Goal: Information Seeking & Learning: Learn about a topic

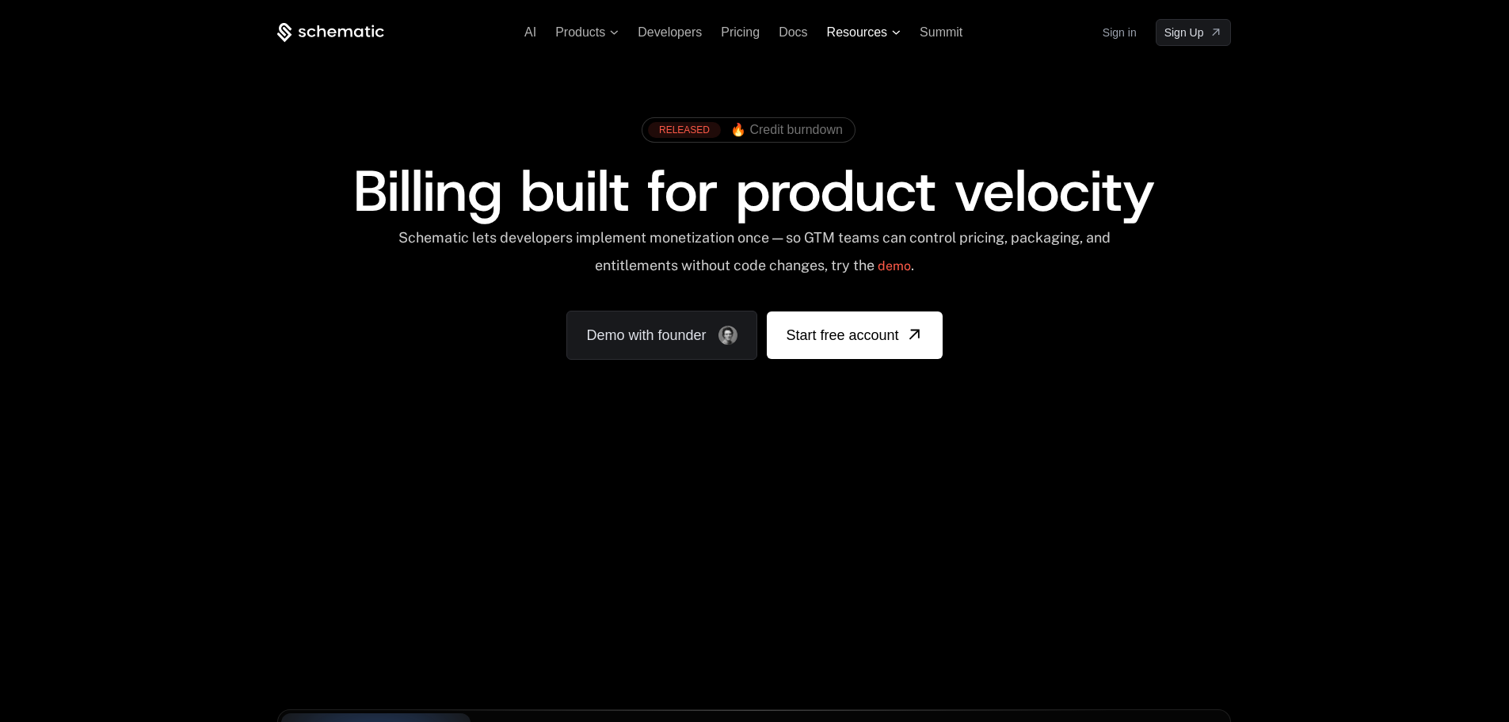
click at [842, 32] on span "Resources" at bounding box center [857, 32] width 60 height 14
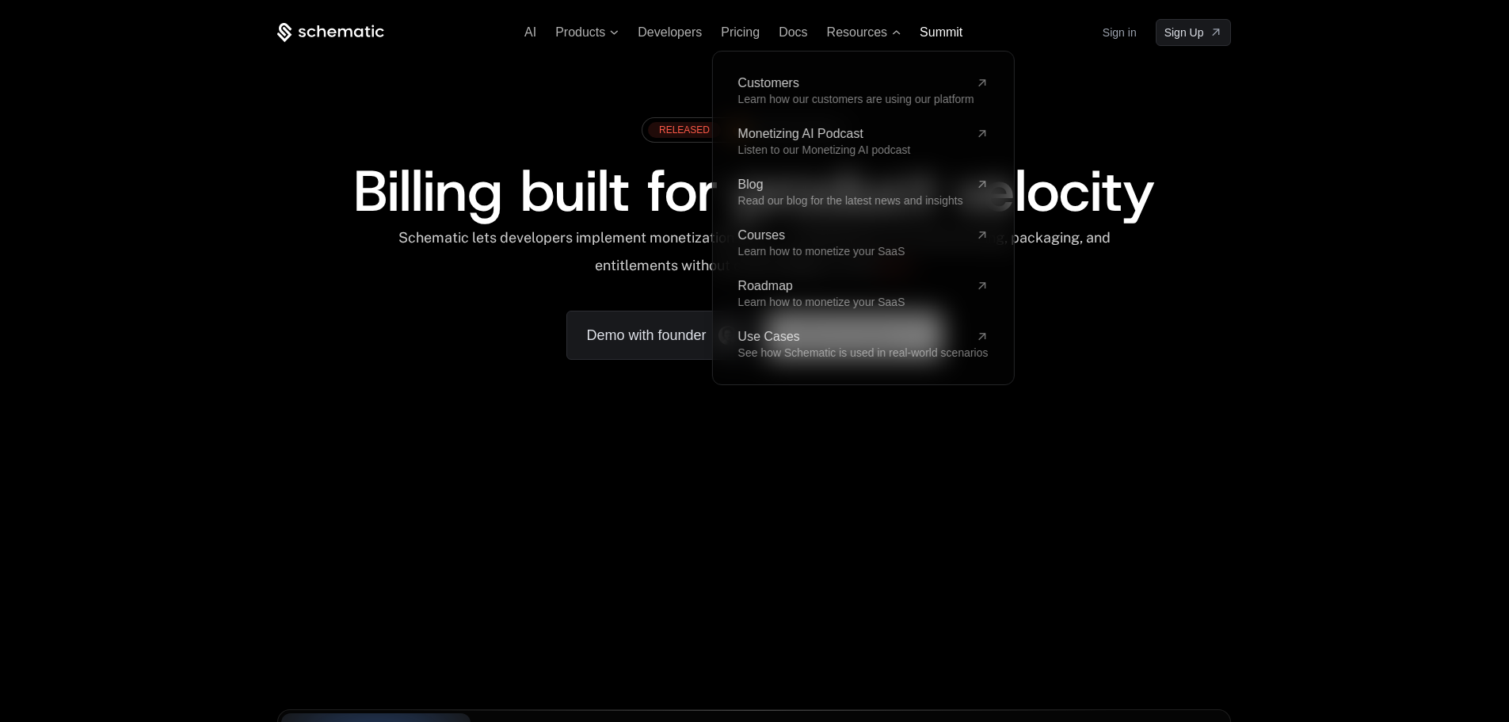
click at [929, 40] on div "Summit" at bounding box center [941, 32] width 43 height 14
click at [951, 25] on span "Summit" at bounding box center [941, 31] width 43 height 13
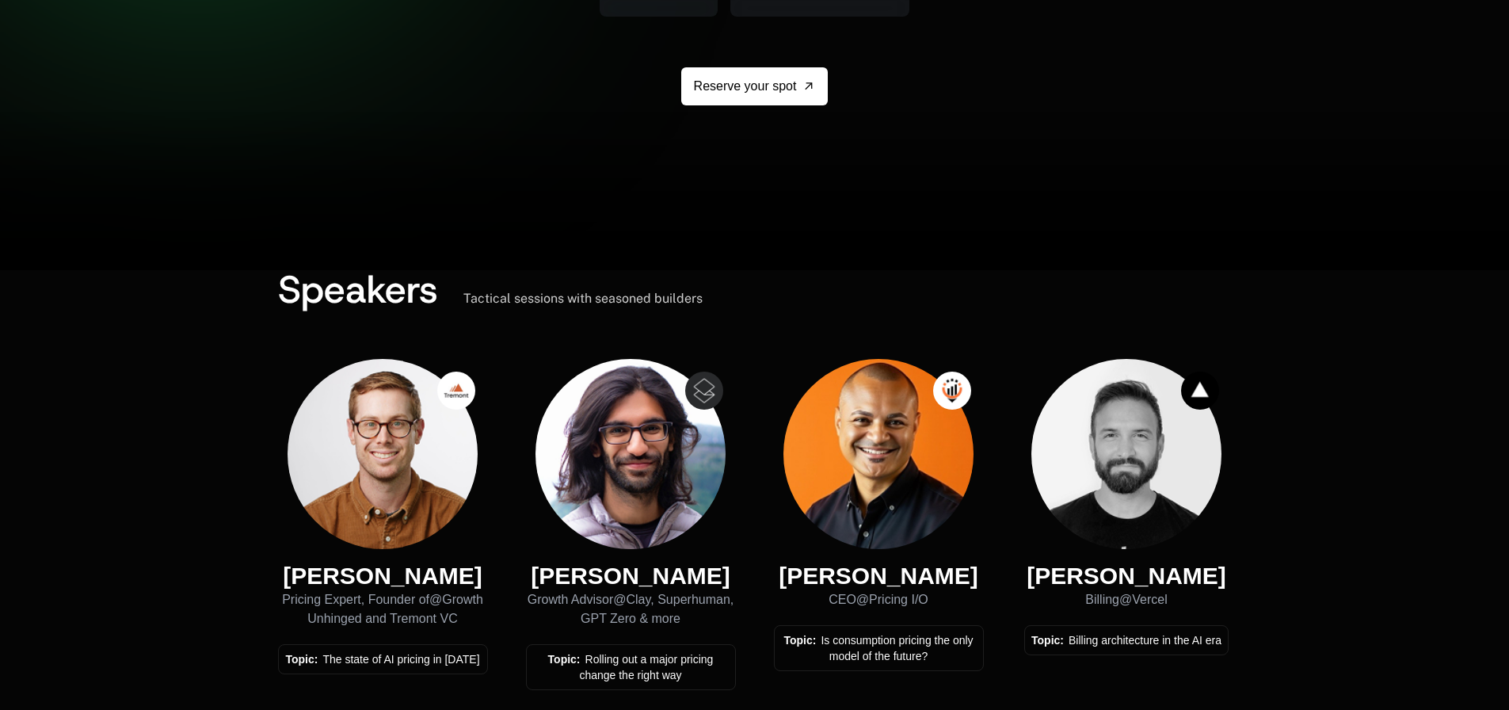
scroll to position [79, 0]
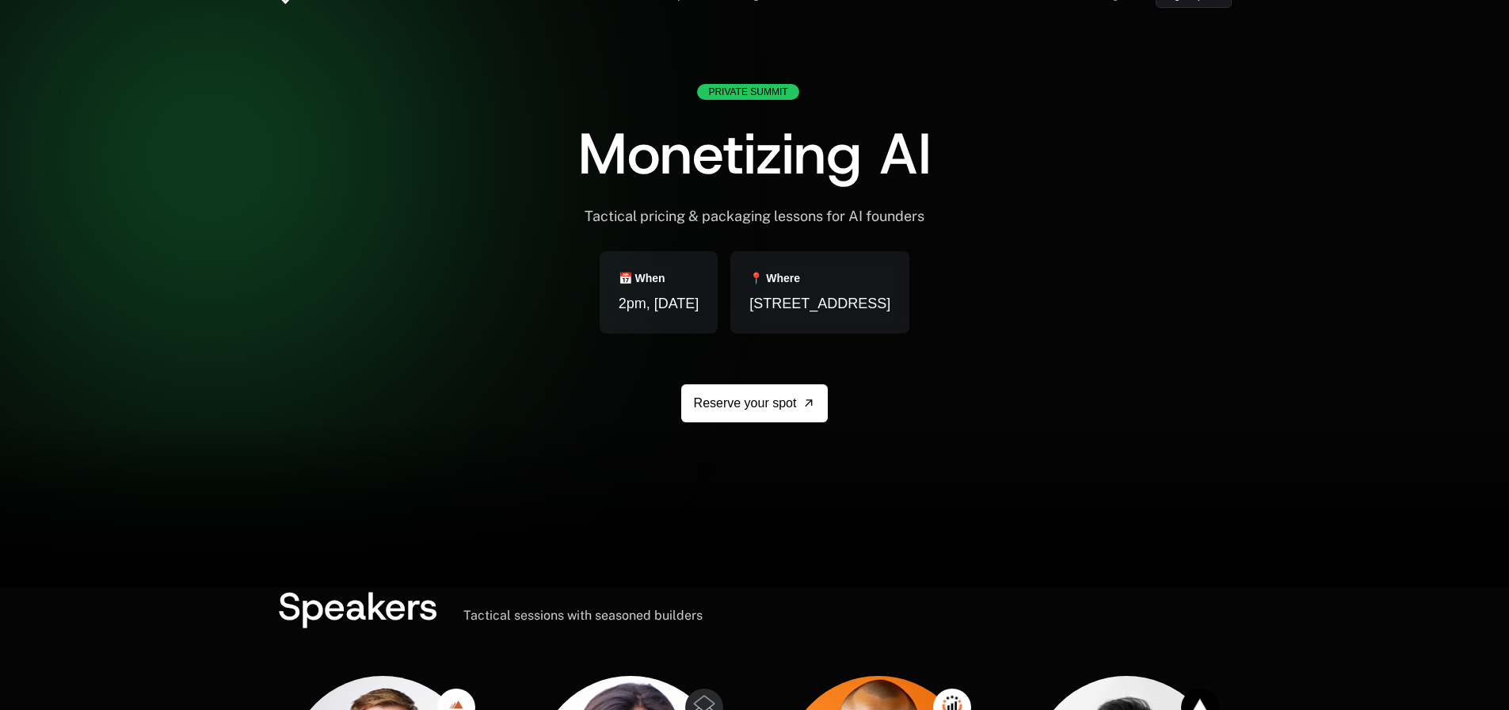
drag, startPoint x: 1039, startPoint y: 289, endPoint x: 605, endPoint y: 251, distance: 435.7
click at [611, 253] on div "Private Summit Monetizing AI Tactical pricing & packaging lessons for AI founde…" at bounding box center [755, 291] width 954 height 414
click at [578, 234] on div "Private Summit Monetizing AI Tactical pricing & packaging lessons for AI founde…" at bounding box center [754, 291] width 353 height 414
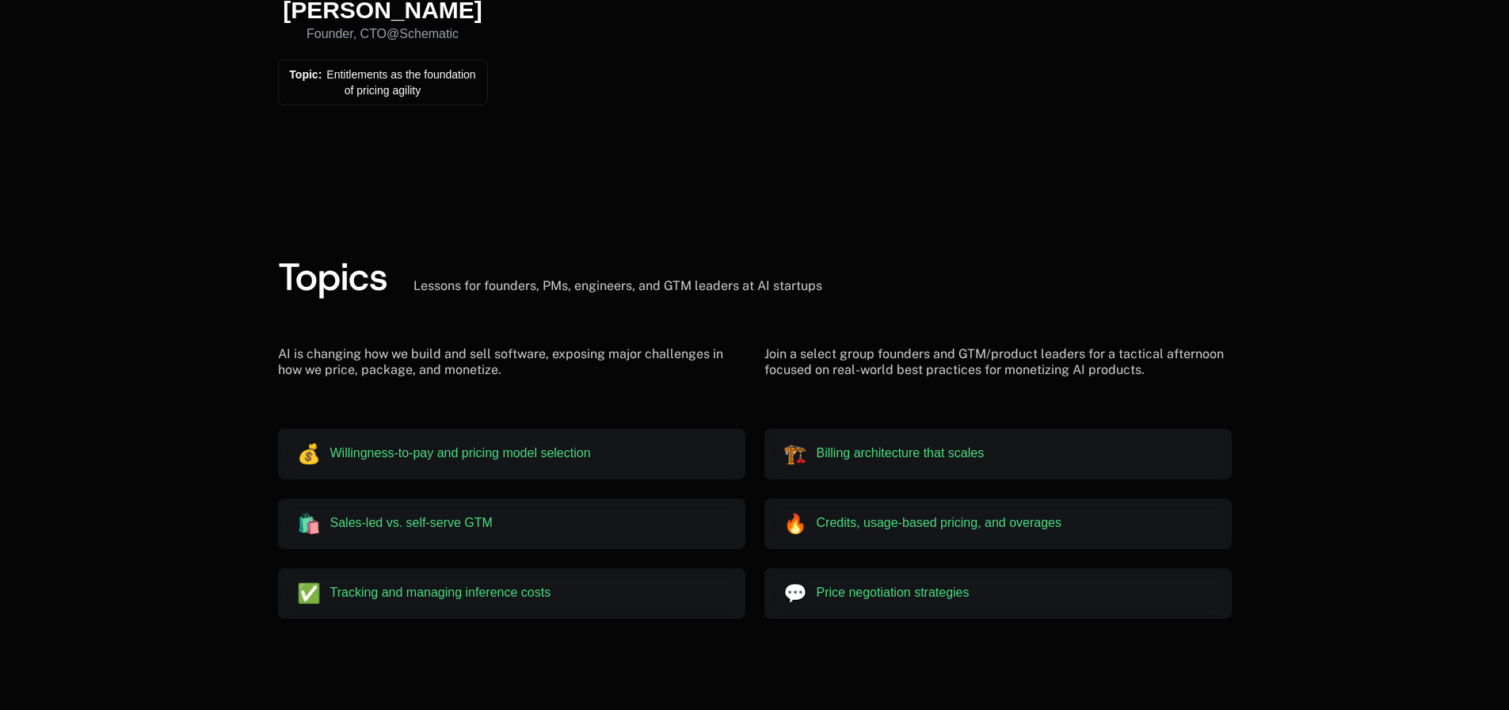
scroll to position [1748, 0]
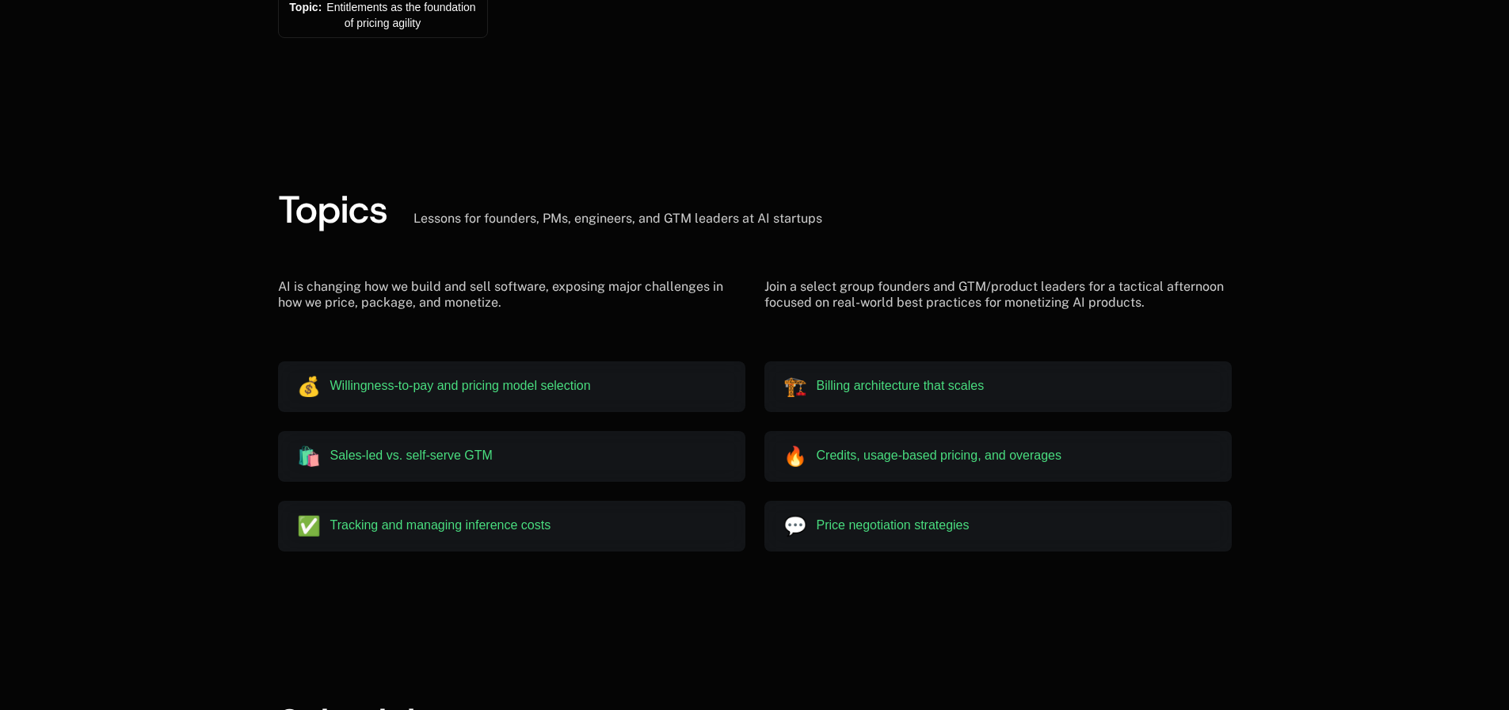
click at [840, 382] on span "Billing architecture that scales" at bounding box center [901, 386] width 168 height 14
click at [931, 459] on span "Credits, usage-based pricing, and overages" at bounding box center [940, 455] width 246 height 14
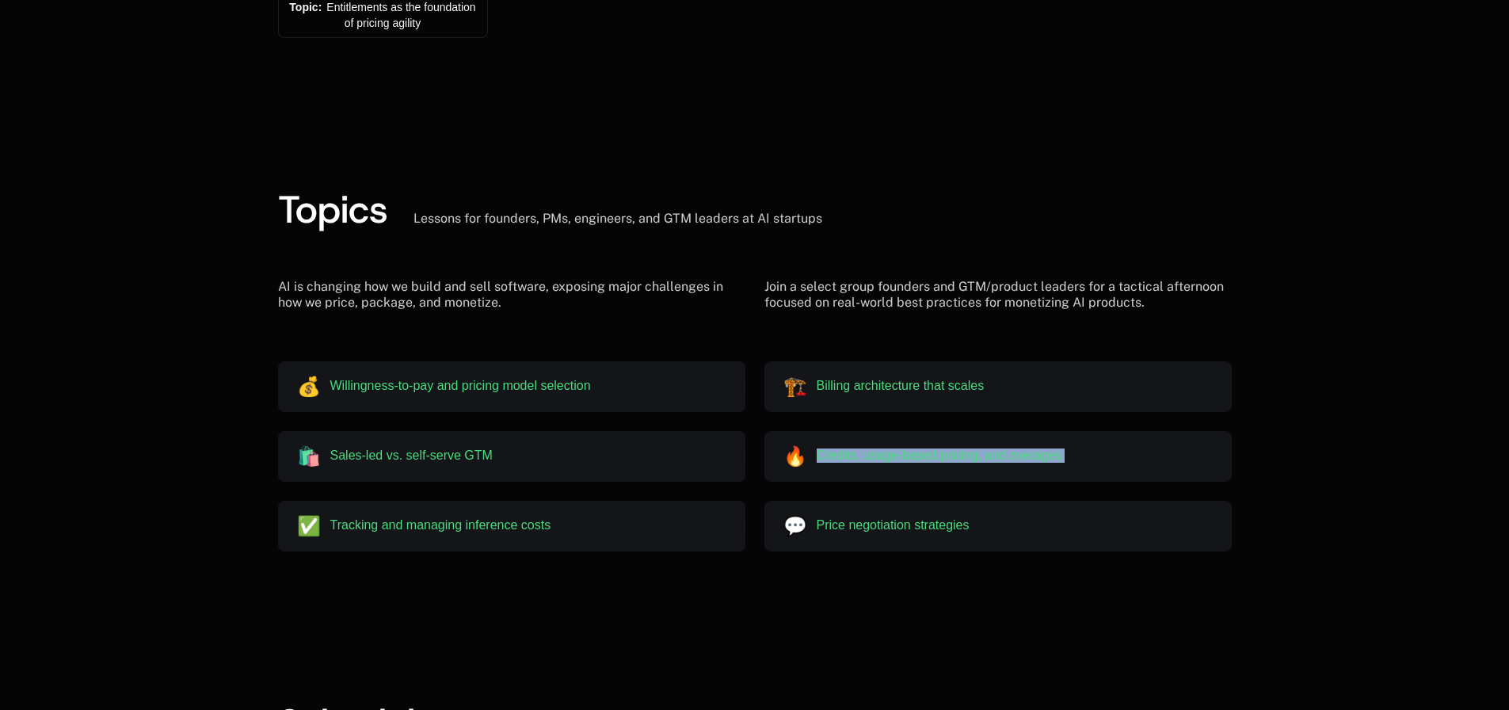
click at [931, 459] on span "Credits, usage-based pricing, and overages" at bounding box center [940, 455] width 246 height 14
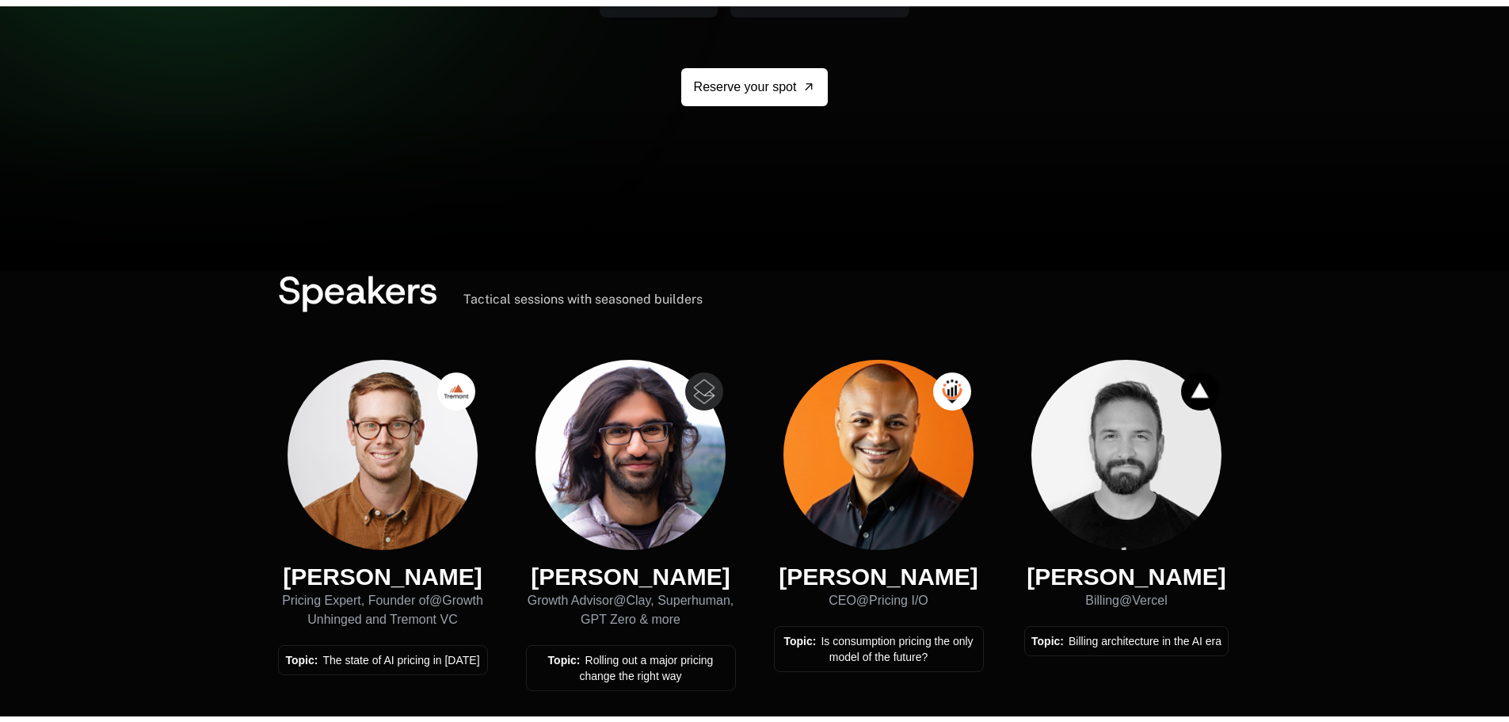
scroll to position [0, 0]
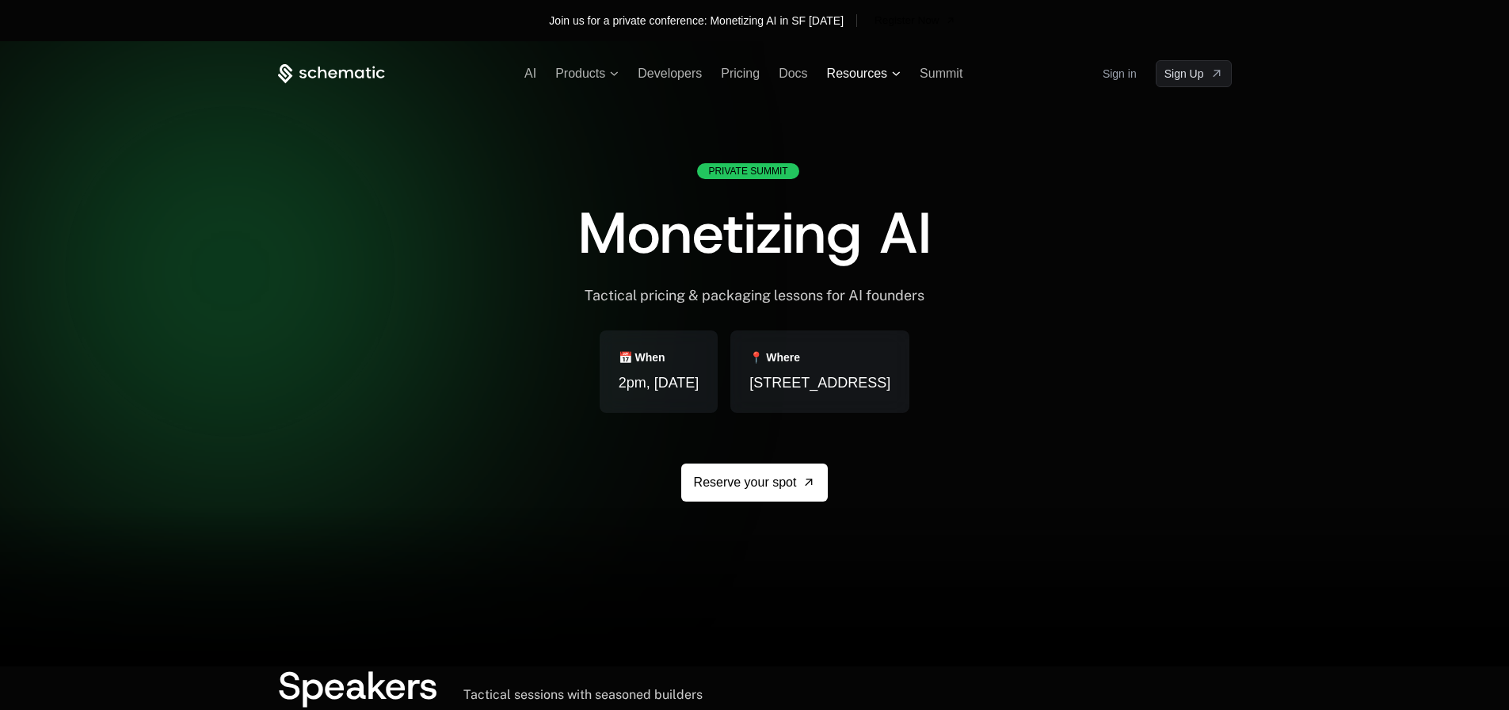
click at [847, 75] on span "Resources" at bounding box center [857, 74] width 60 height 14
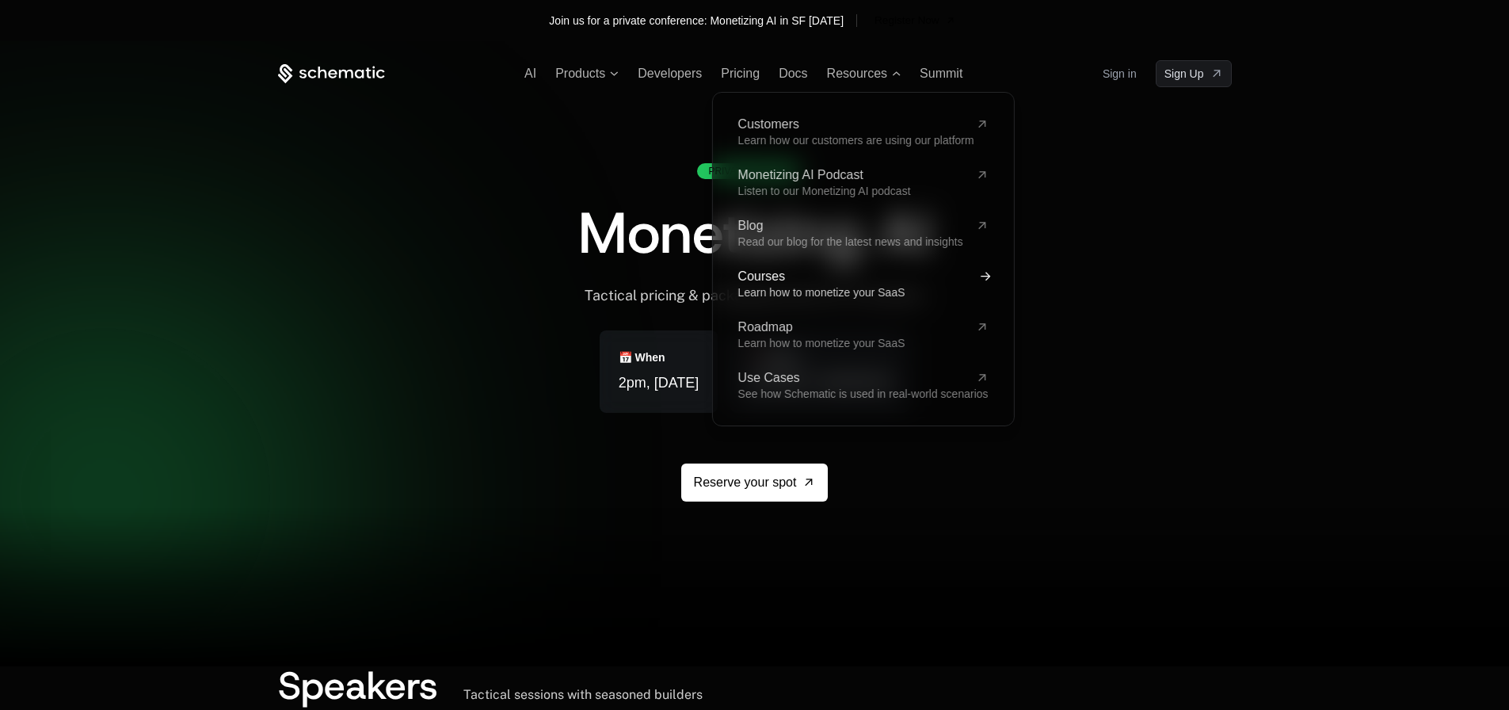
click at [829, 280] on span "Courses" at bounding box center [852, 276] width 231 height 13
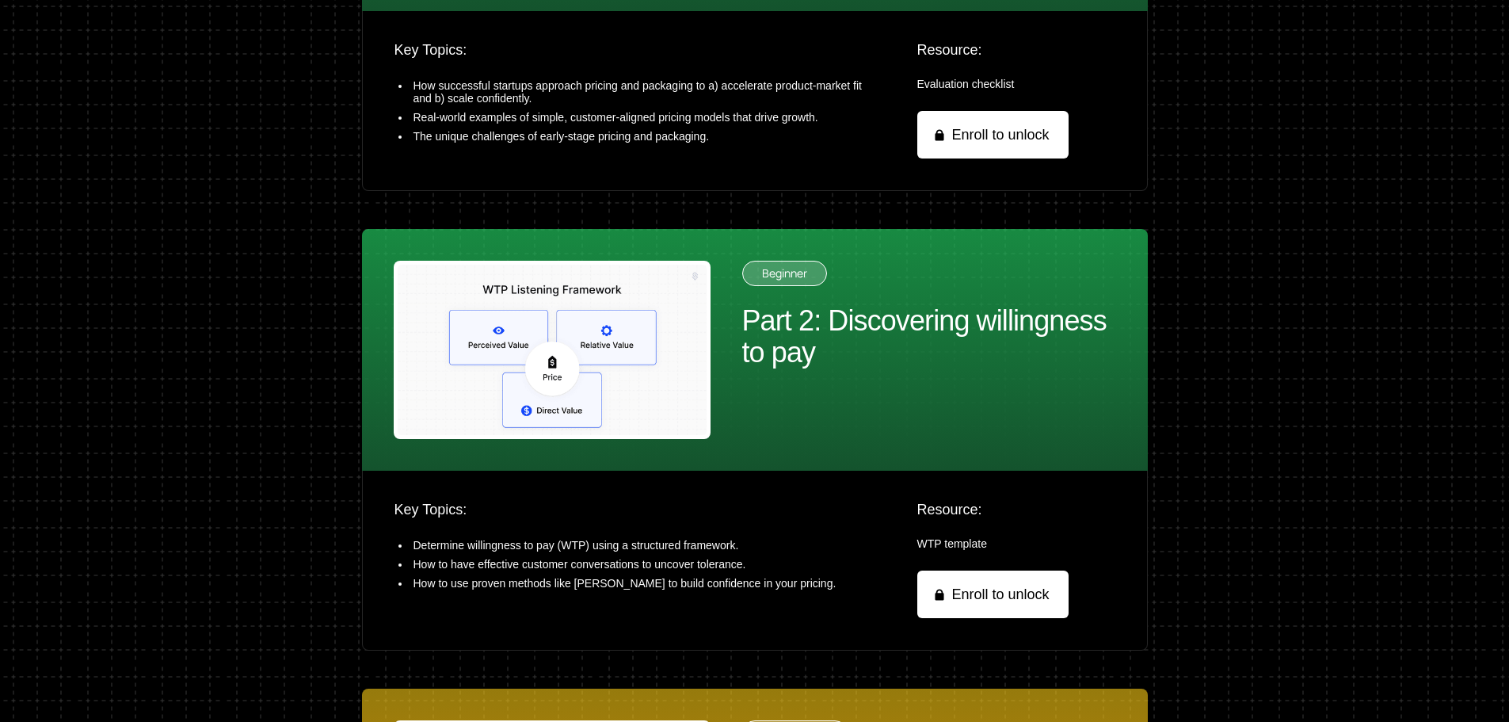
scroll to position [718, 0]
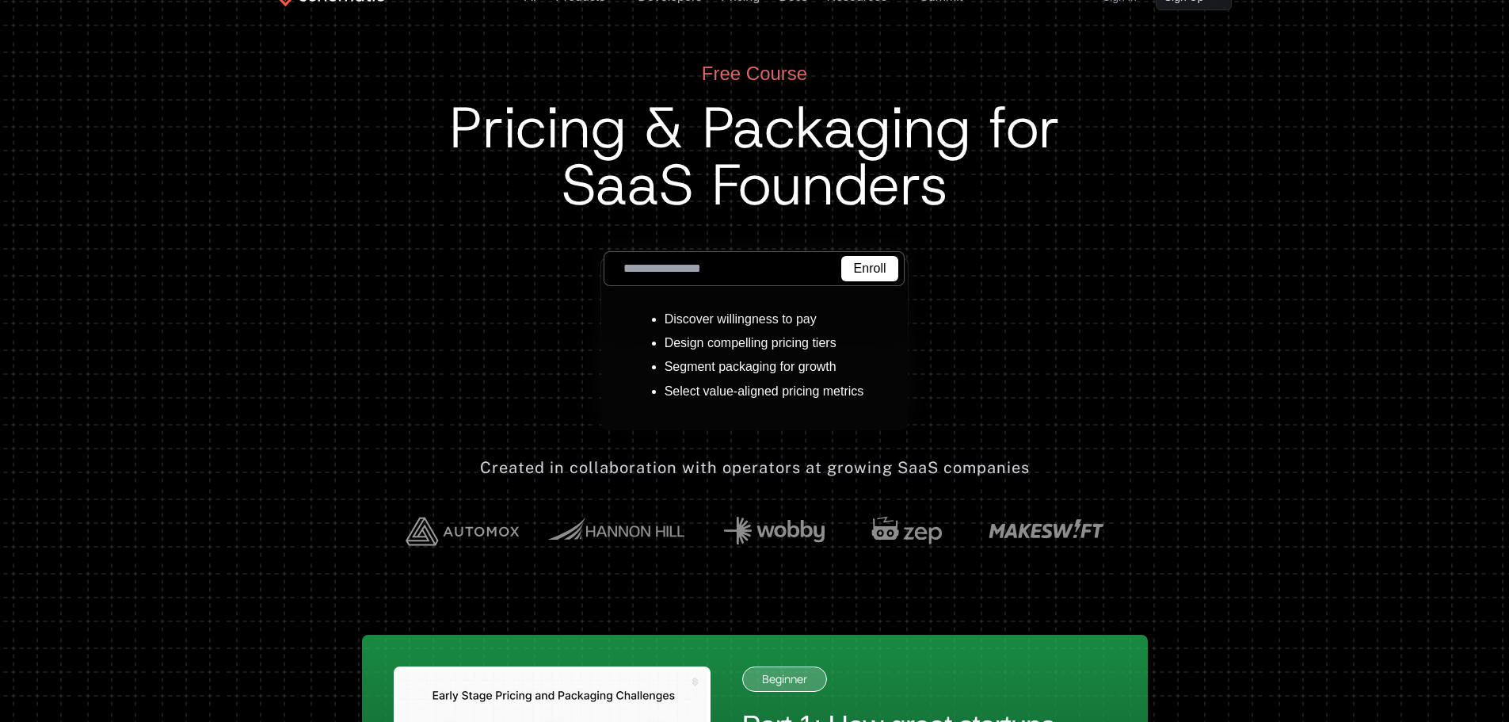
scroll to position [0, 0]
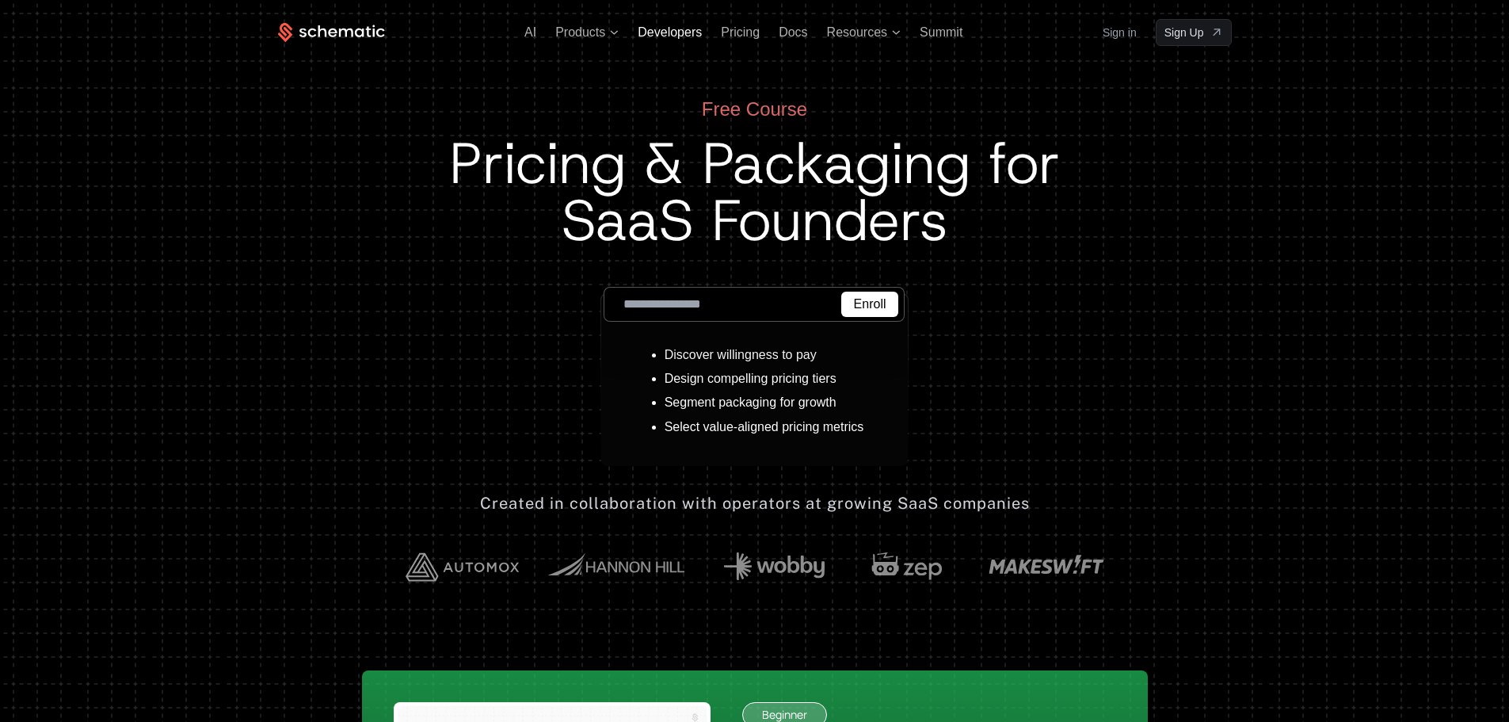
click at [682, 36] on span "Developers" at bounding box center [670, 31] width 64 height 13
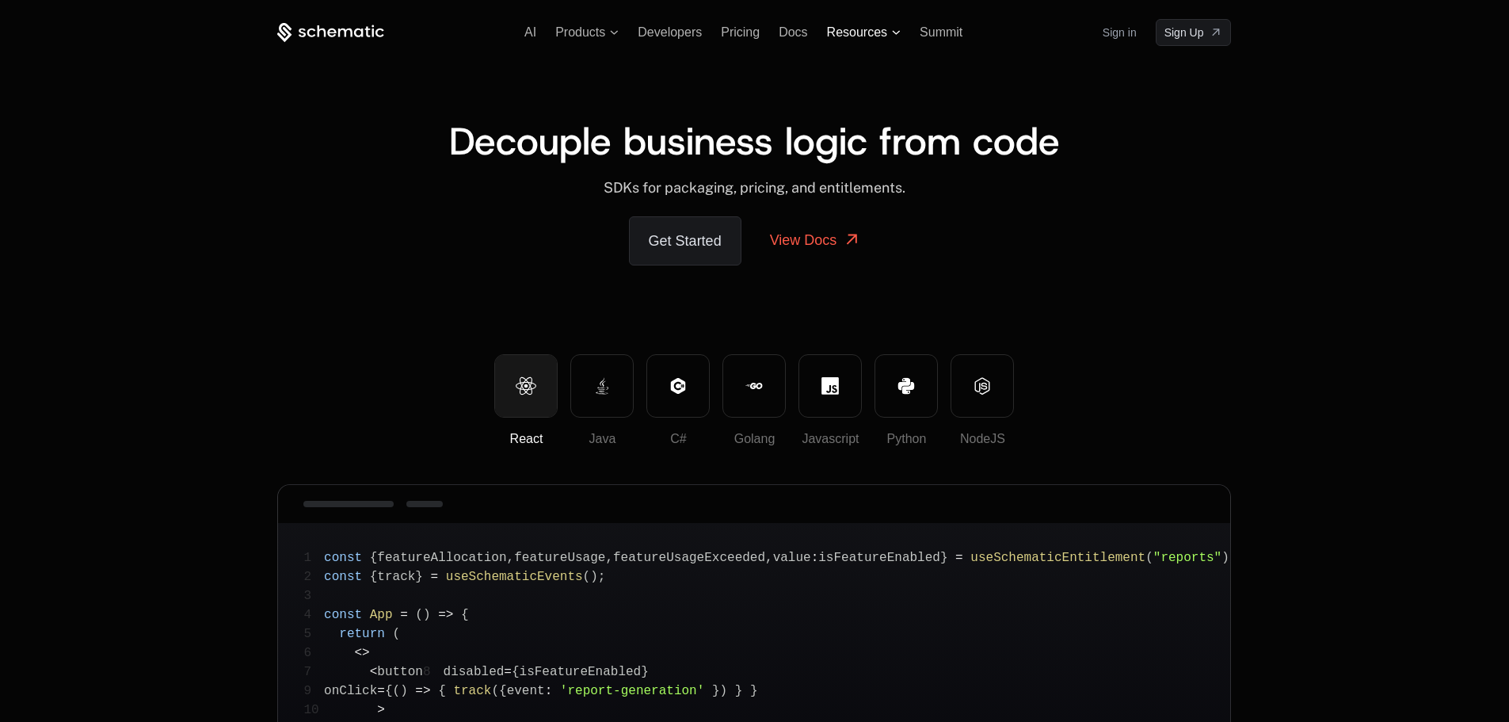
click at [876, 25] on span "Resources" at bounding box center [857, 32] width 60 height 14
click at [858, 36] on span "Resources" at bounding box center [857, 32] width 60 height 14
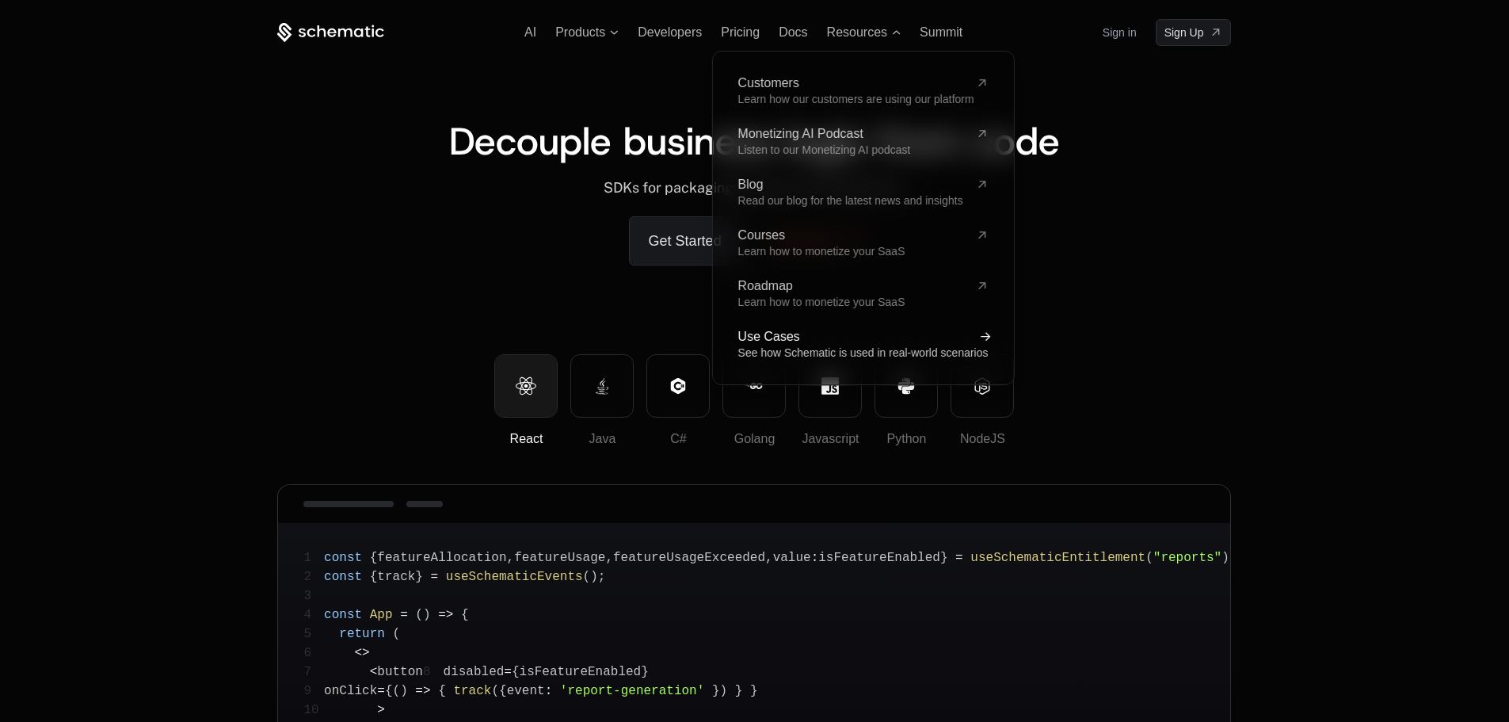
click at [791, 348] on span "See how Schematic is used in real-world scenarios" at bounding box center [862, 352] width 250 height 13
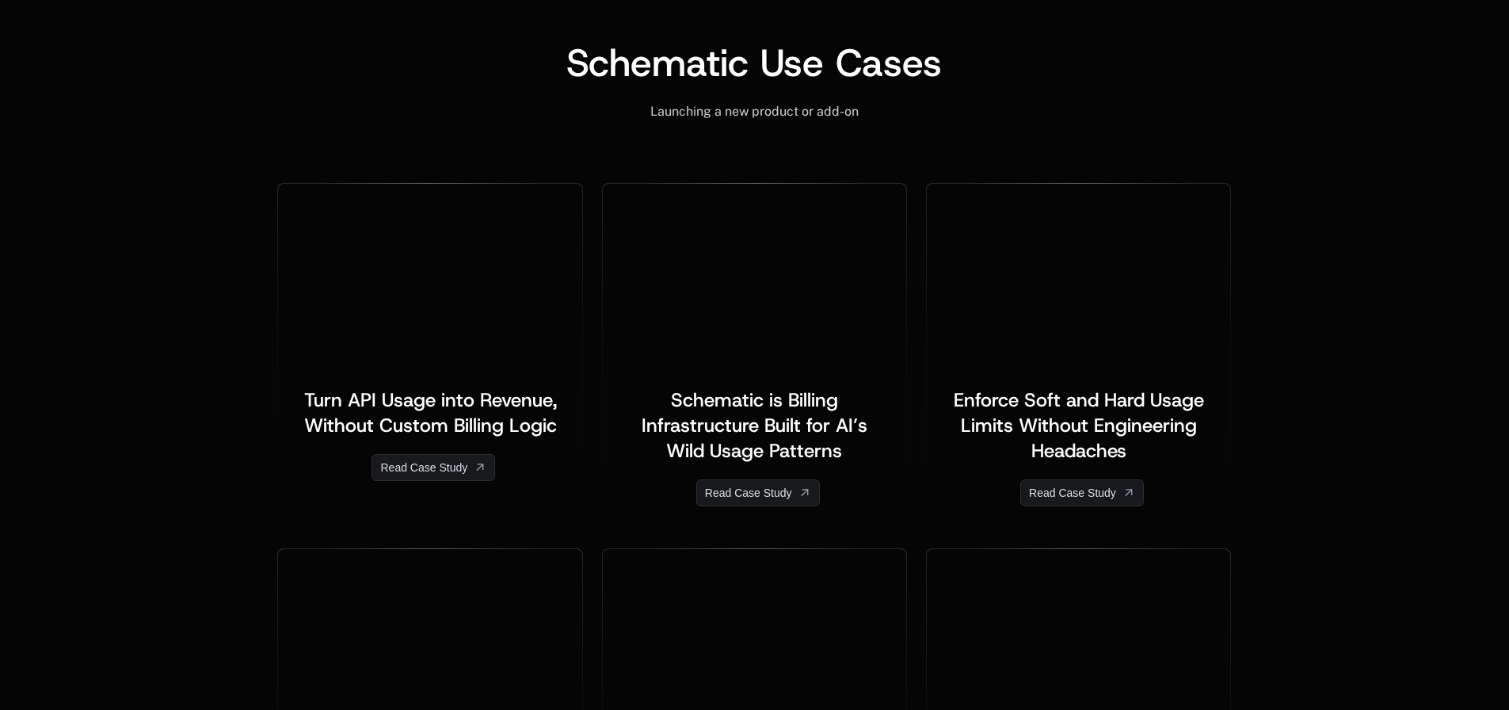
scroll to position [634, 0]
